Goal: Information Seeking & Learning: Learn about a topic

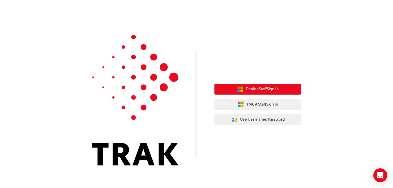
click at [255, 90] on span "Dealer Staff Sign In" at bounding box center [262, 89] width 33 height 7
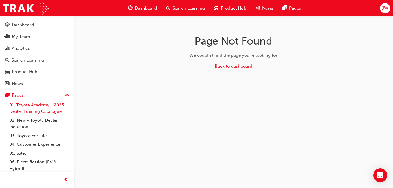
click at [40, 107] on link "01. Toyota Academy - 2025 Dealer Training Catalogue" at bounding box center [39, 108] width 65 height 15
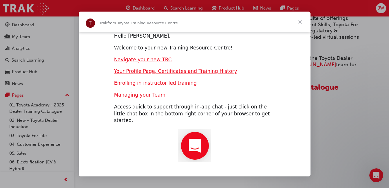
scroll to position [12, 0]
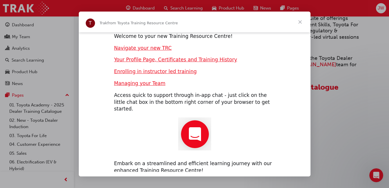
click at [300, 20] on span "Close" at bounding box center [299, 22] width 21 height 21
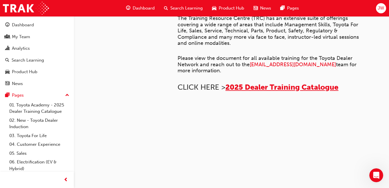
scroll to position [240, 0]
